Goal: Information Seeking & Learning: Learn about a topic

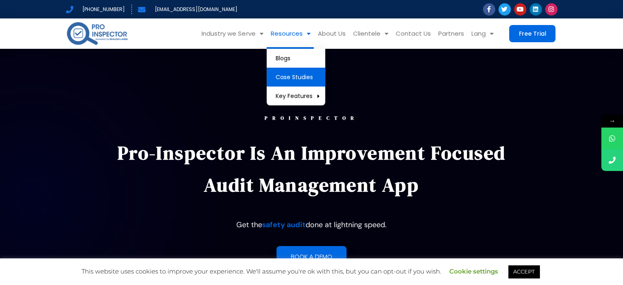
click at [296, 70] on link "Case Studies" at bounding box center [296, 77] width 59 height 19
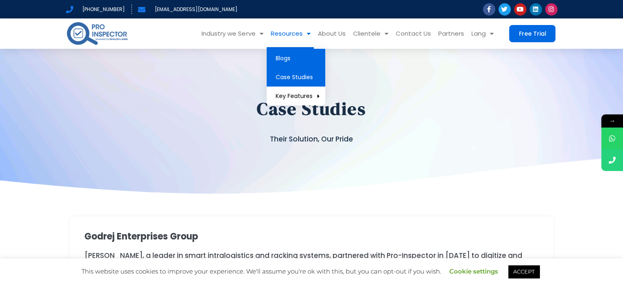
click at [293, 58] on link "Blogs" at bounding box center [296, 58] width 59 height 19
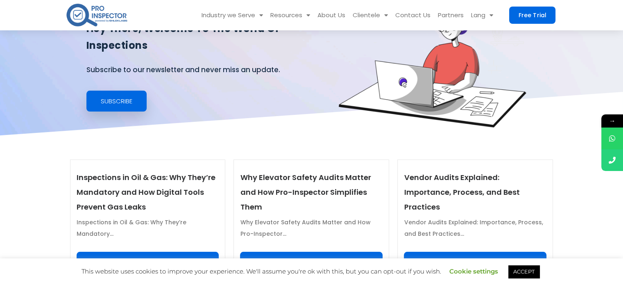
scroll to position [205, 0]
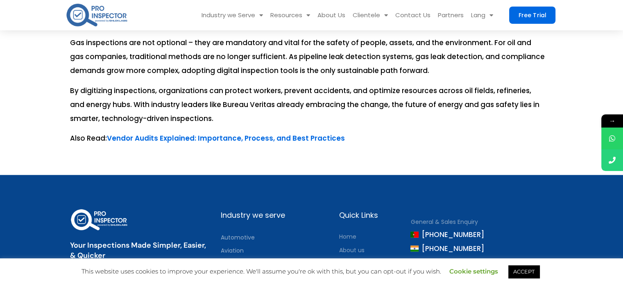
scroll to position [2049, 0]
